Goal: Information Seeking & Learning: Learn about a topic

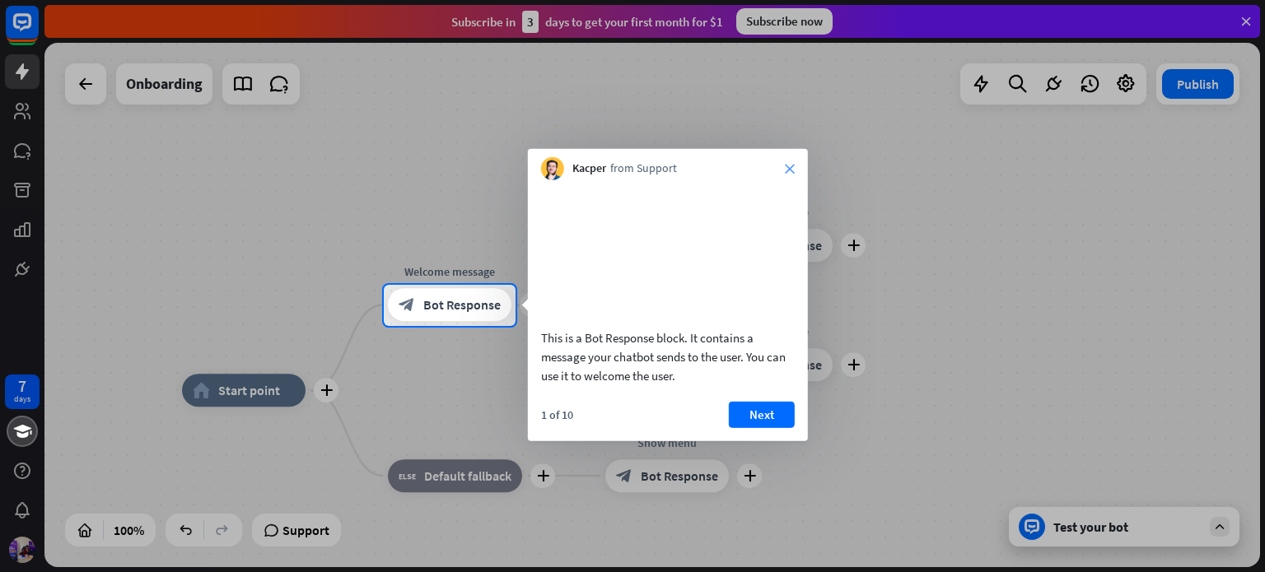
click at [794, 164] on icon "close" at bounding box center [790, 169] width 10 height 10
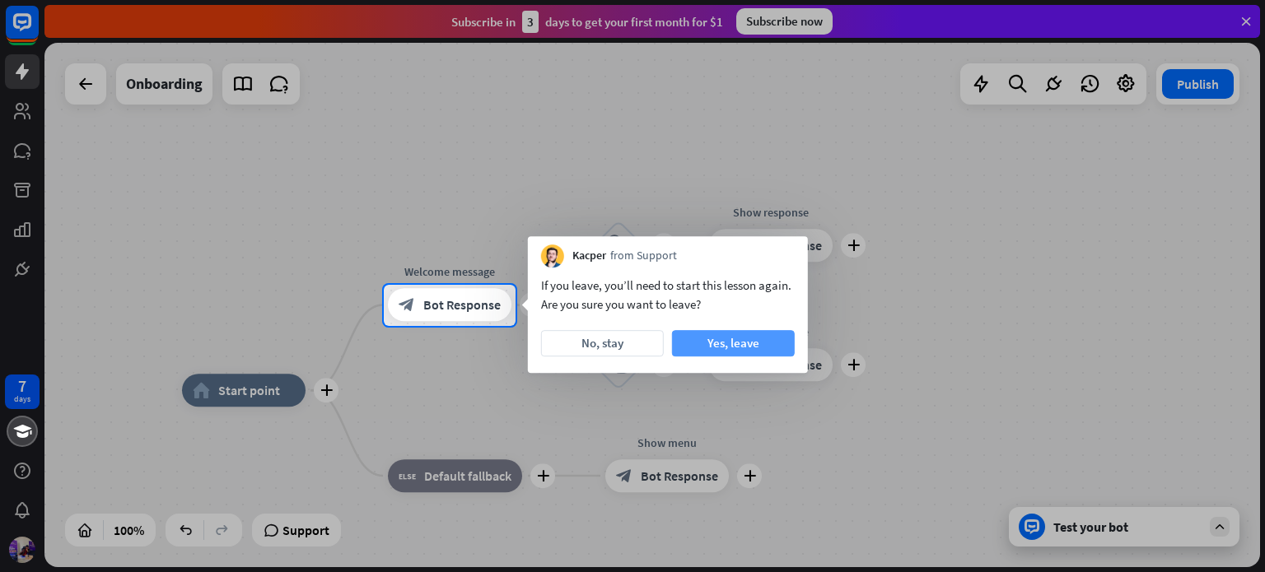
click at [713, 342] on button "Yes, leave" at bounding box center [733, 343] width 123 height 26
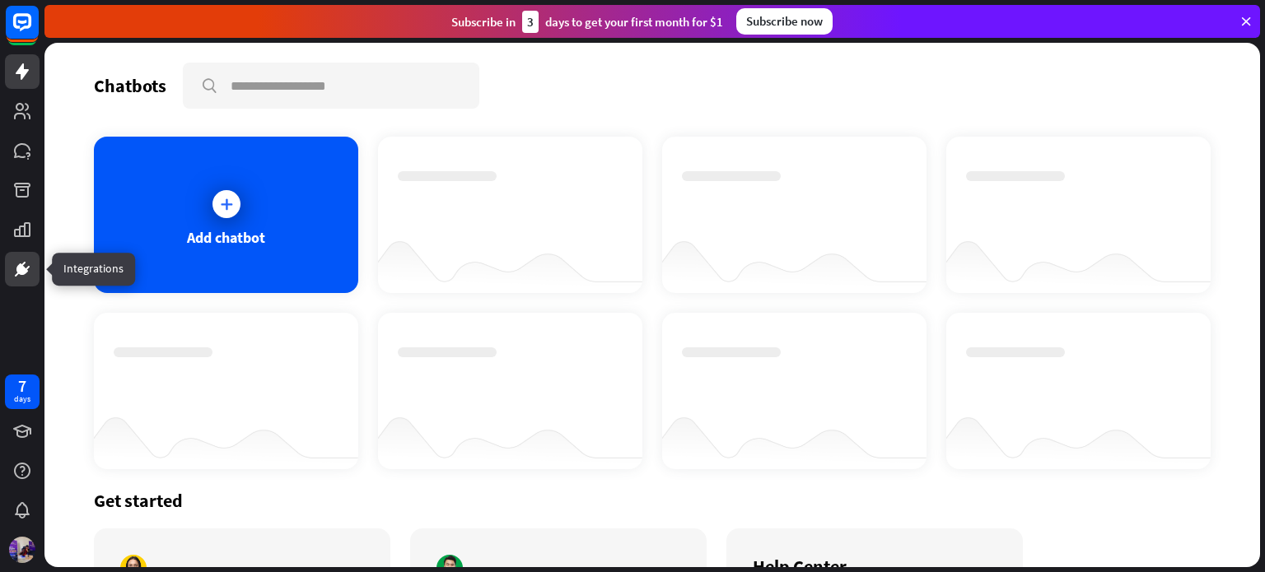
click at [20, 258] on link at bounding box center [22, 269] width 35 height 35
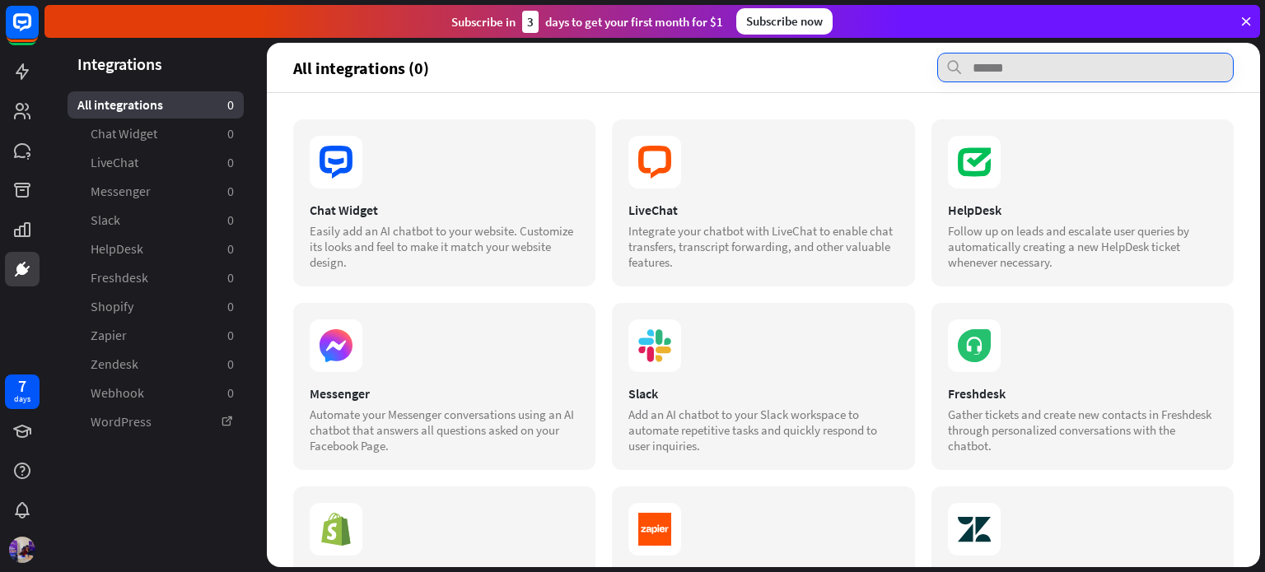
click at [1065, 72] on input "text" at bounding box center [1085, 68] width 296 height 30
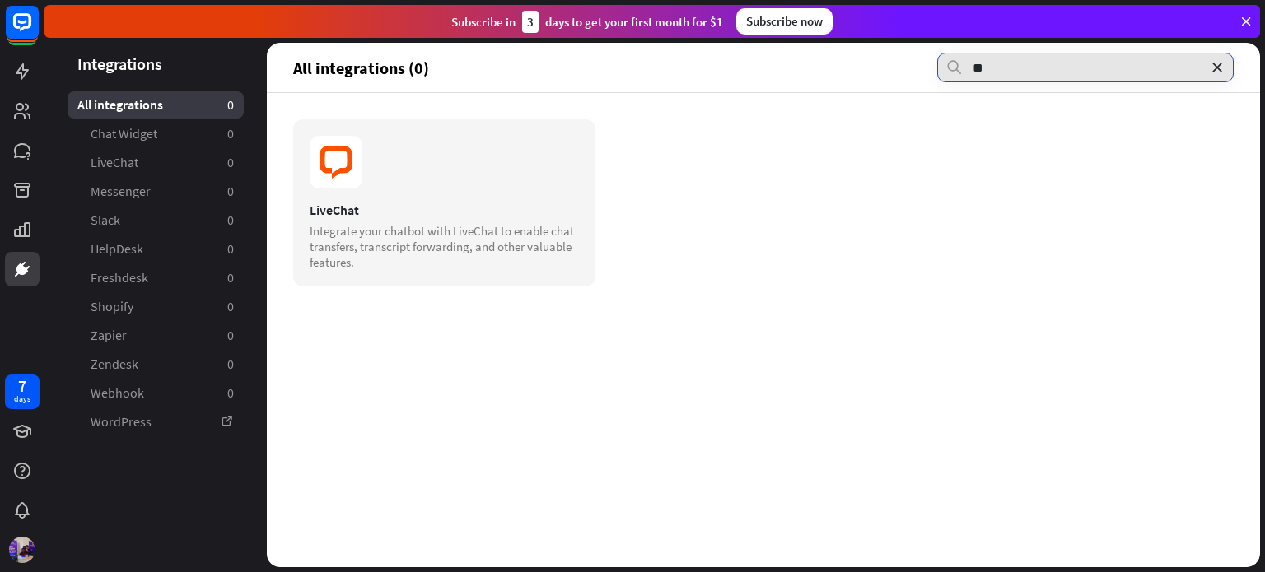
type input "*"
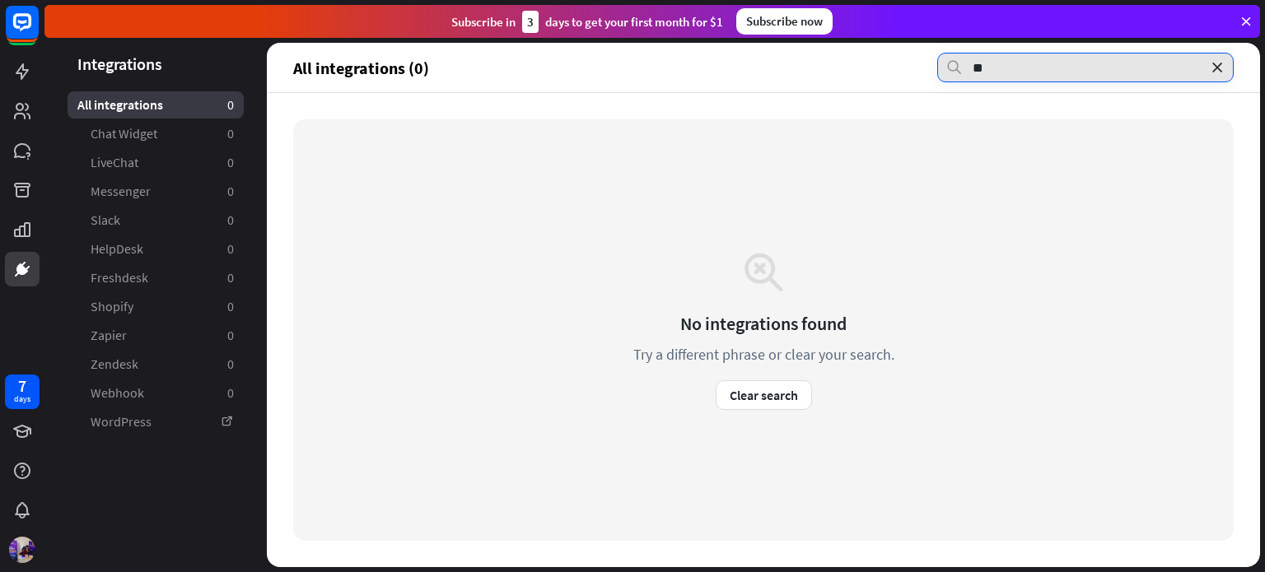
type input "*"
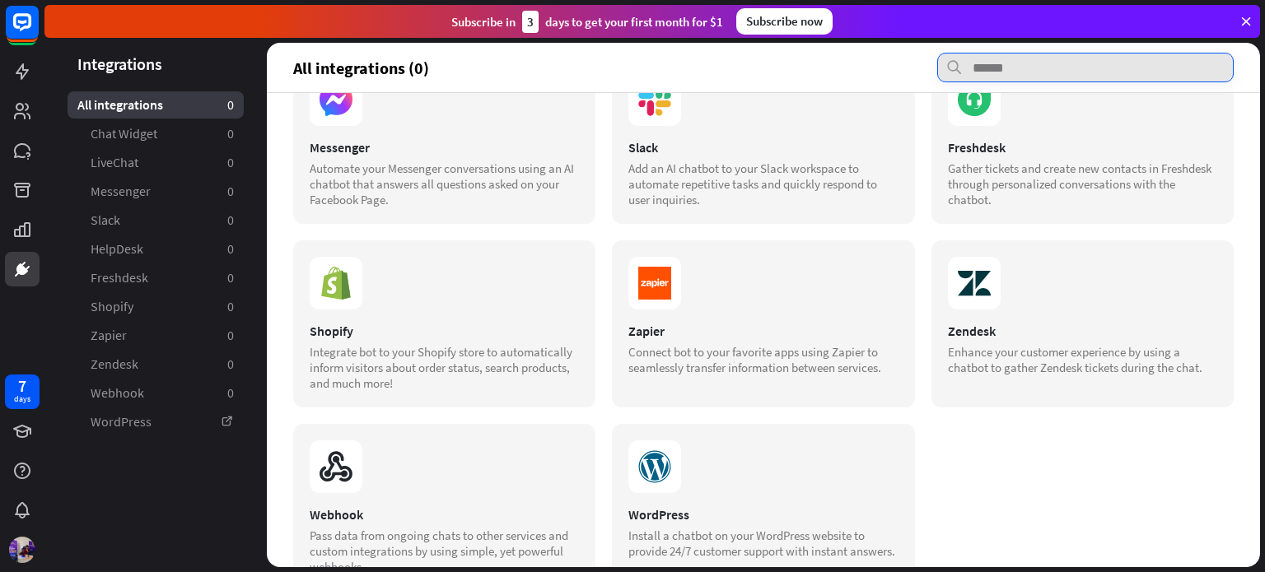
scroll to position [296, 0]
